Goal: Transaction & Acquisition: Purchase product/service

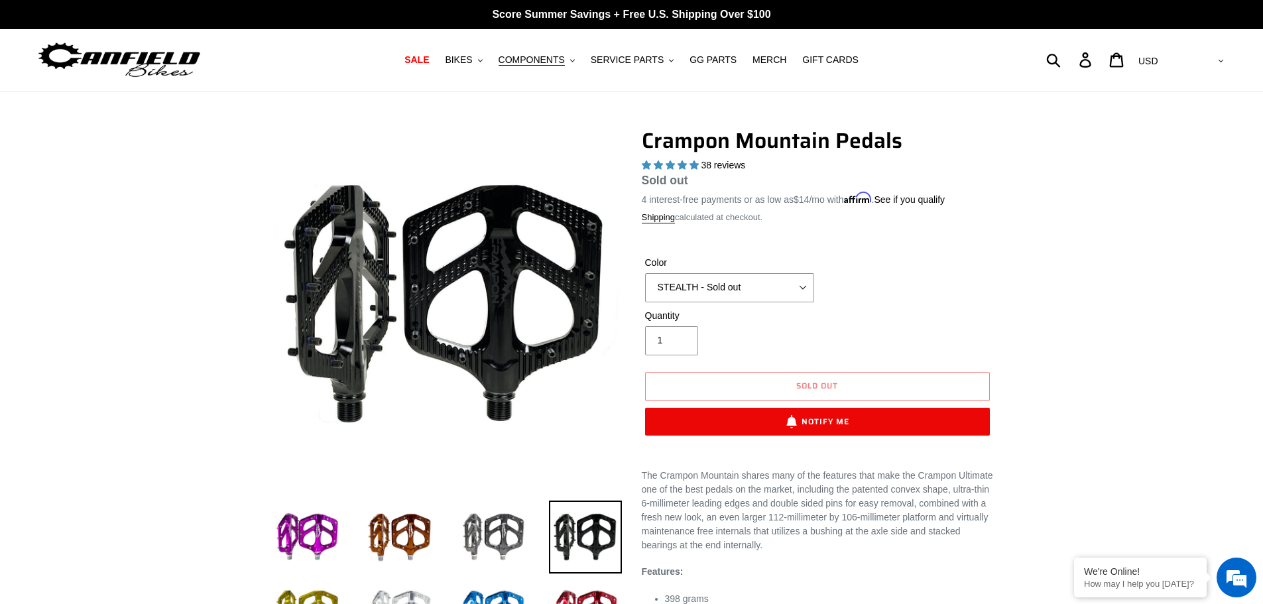
select select "highest-rating"
click at [726, 293] on select "GRAY BLACK STEALTH - Sold out POLISHED RED BLUE BAJA GOLD ORANGE PNW GREEN GOLD…" at bounding box center [729, 287] width 169 height 29
click at [645, 273] on select "GRAY BLACK STEALTH - Sold out POLISHED RED BLUE BAJA GOLD ORANGE PNW GREEN GOLD…" at bounding box center [729, 287] width 169 height 29
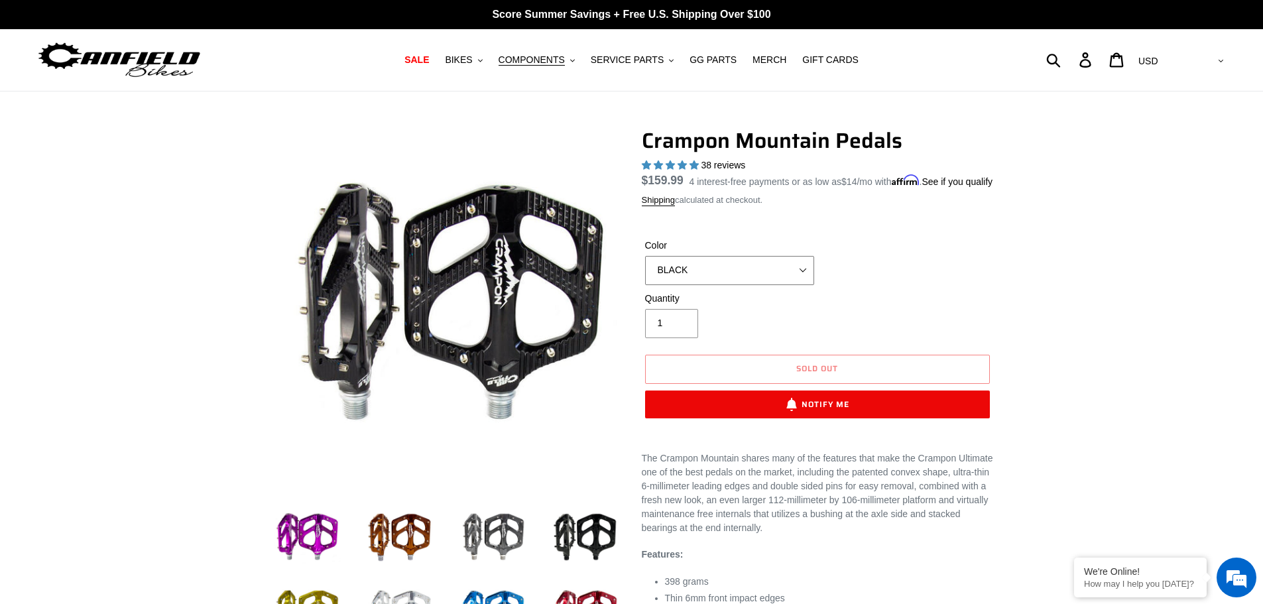
click at [712, 285] on select "GRAY BLACK STEALTH - Sold out POLISHED RED BLUE BAJA GOLD ORANGE PNW GREEN GOLD…" at bounding box center [729, 270] width 169 height 29
select select "STEALTH - Sold out"
click at [645, 271] on select "GRAY BLACK STEALTH - Sold out POLISHED RED BLUE BAJA GOLD ORANGE PNW GREEN GOLD…" at bounding box center [729, 270] width 169 height 29
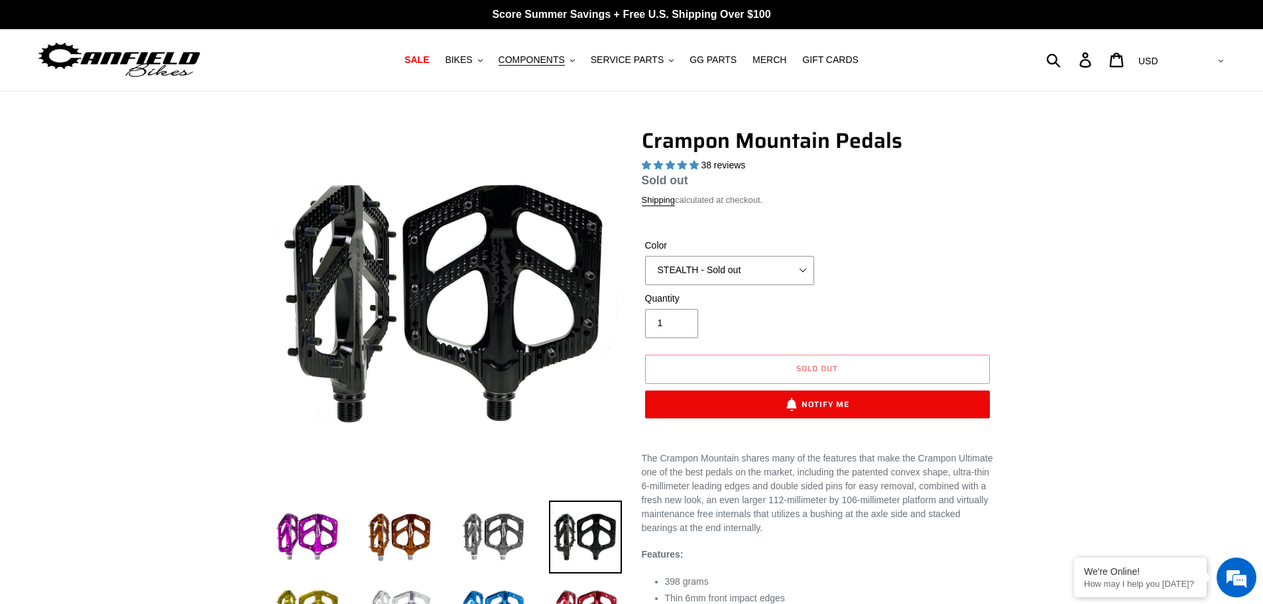
select select "highest-rating"
